Goal: Download file/media

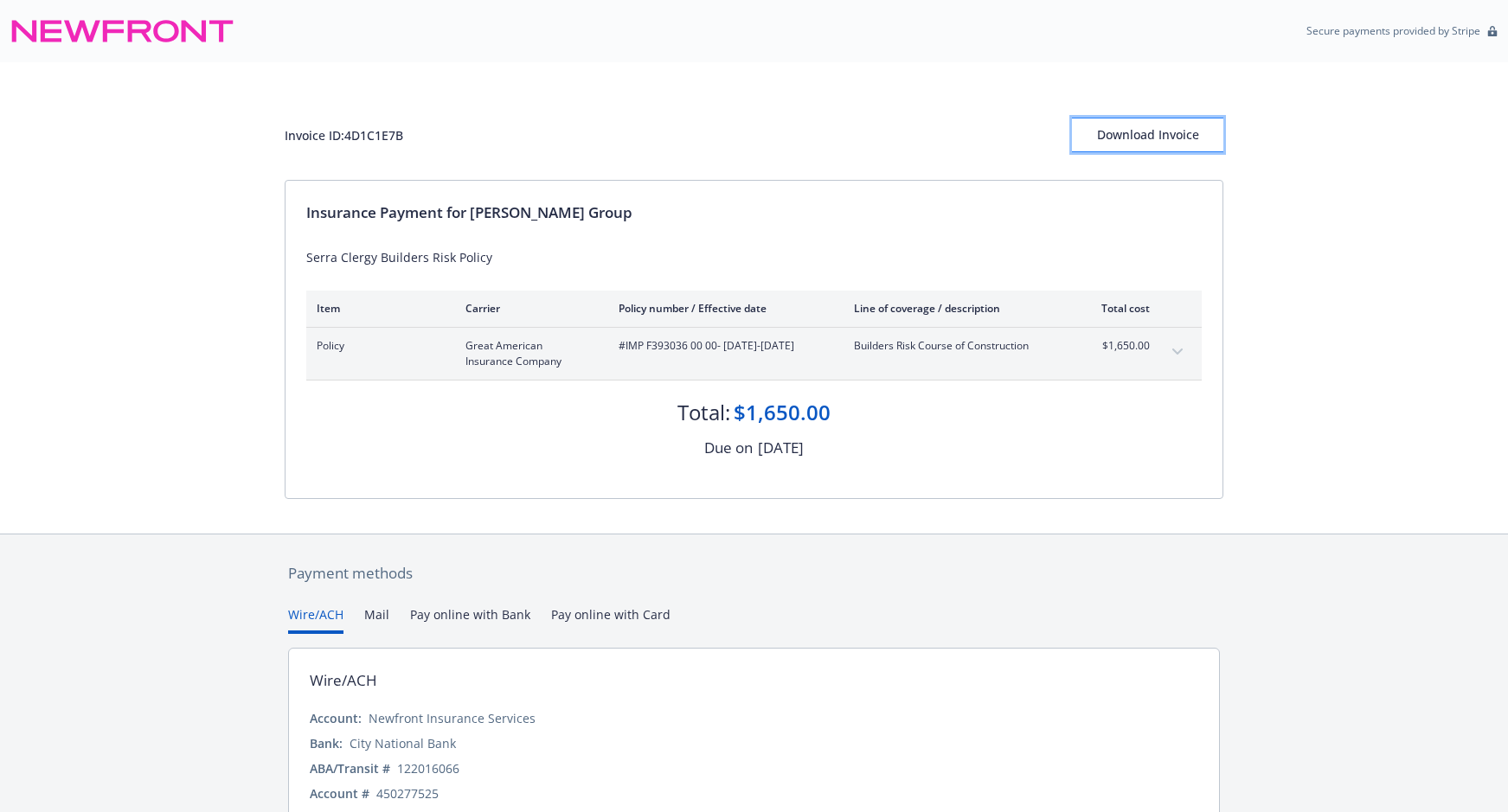
click at [1147, 137] on div "Download Invoice" at bounding box center [1148, 135] width 152 height 33
